Goal: Task Accomplishment & Management: Use online tool/utility

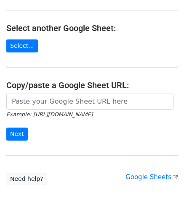
scroll to position [84, 0]
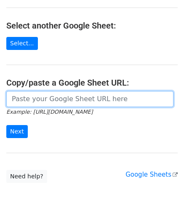
click at [45, 98] on input "url" at bounding box center [89, 99] width 167 height 16
paste input "https://docs.google.com/spreadsheets/d/1jIi8JbCorhQGE0QeRaxjpCthN7Dwcr_OoFuC896…"
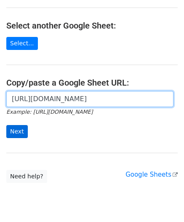
scroll to position [0, 177]
type input "https://docs.google.com/spreadsheets/d/1jIi8JbCorhQGE0QeRaxjpCthN7Dwcr_OoFuC896…"
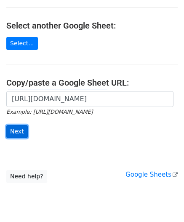
click at [17, 130] on input "Next" at bounding box center [16, 131] width 21 height 13
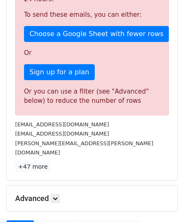
scroll to position [284, 0]
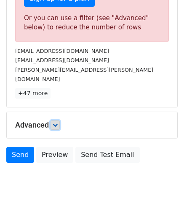
click at [56, 123] on icon at bounding box center [55, 125] width 5 height 5
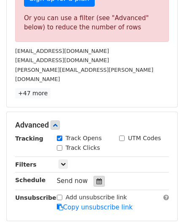
click at [98, 176] on div at bounding box center [98, 181] width 11 height 11
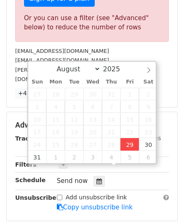
type input "[DATE] 12:00"
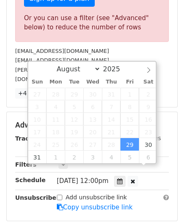
scroll to position [0, 0]
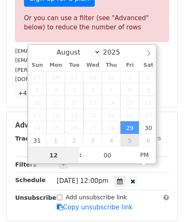
paste input "0"
type input "10"
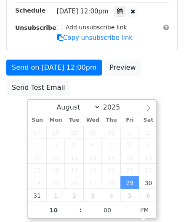
type input "[DATE] 22:00"
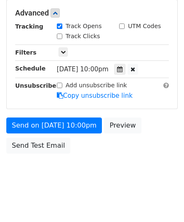
scroll to position [386, 0]
